Goal: Task Accomplishment & Management: Use online tool/utility

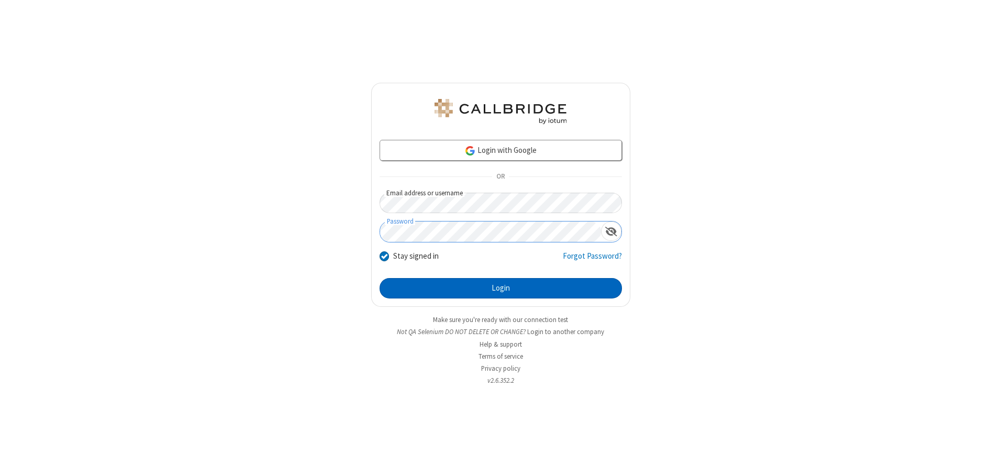
click at [501, 288] on button "Login" at bounding box center [501, 288] width 243 height 21
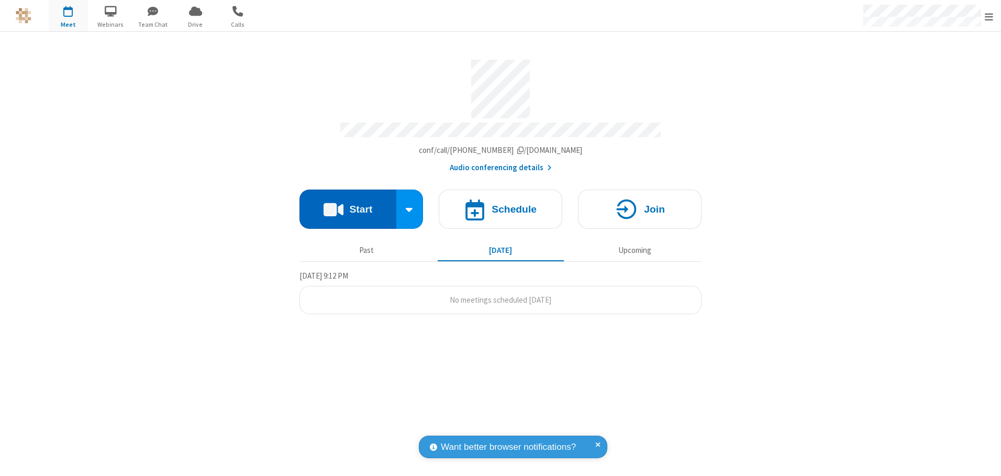
click at [348, 205] on button "Start" at bounding box center [348, 209] width 97 height 39
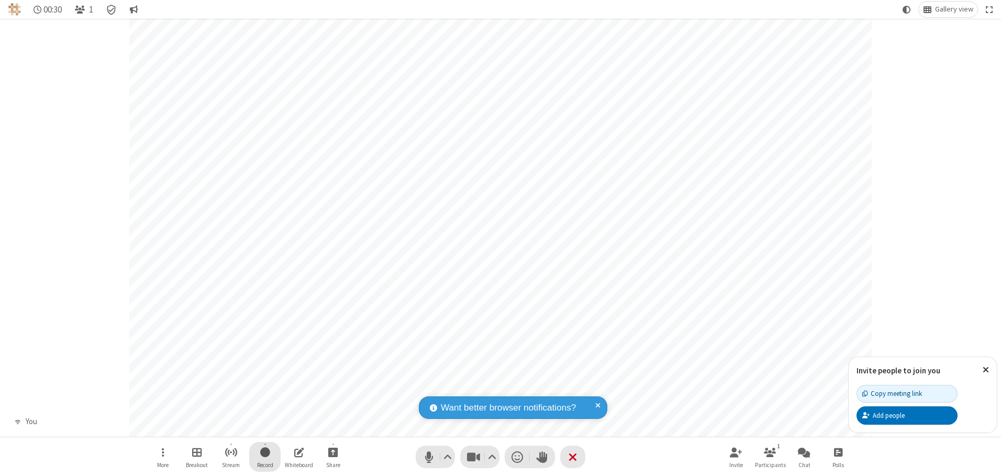
click at [265, 457] on span "Start recording" at bounding box center [265, 452] width 10 height 13
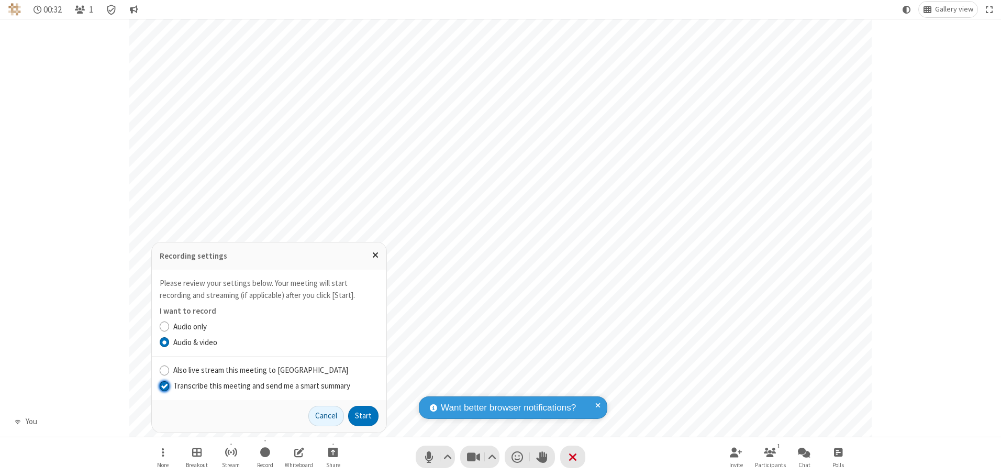
click at [164, 385] on input "Transcribe this meeting and send me a smart summary" at bounding box center [165, 385] width 10 height 11
click at [363, 416] on button "Start" at bounding box center [363, 416] width 30 height 21
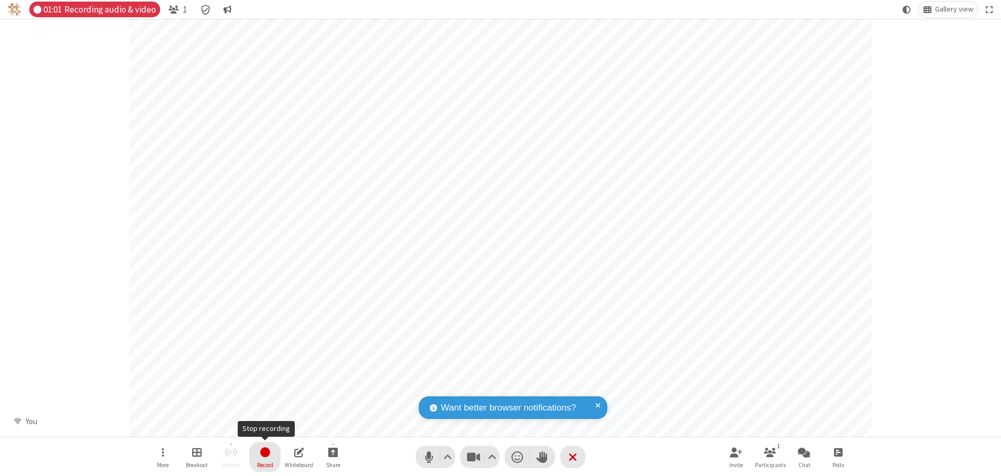
click at [265, 457] on span "Stop recording" at bounding box center [265, 452] width 12 height 13
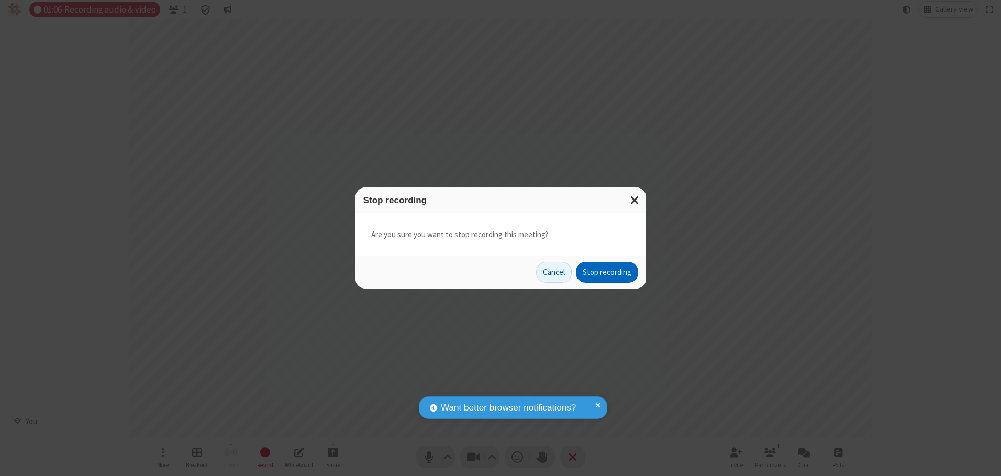
click at [607, 272] on button "Stop recording" at bounding box center [607, 272] width 62 height 21
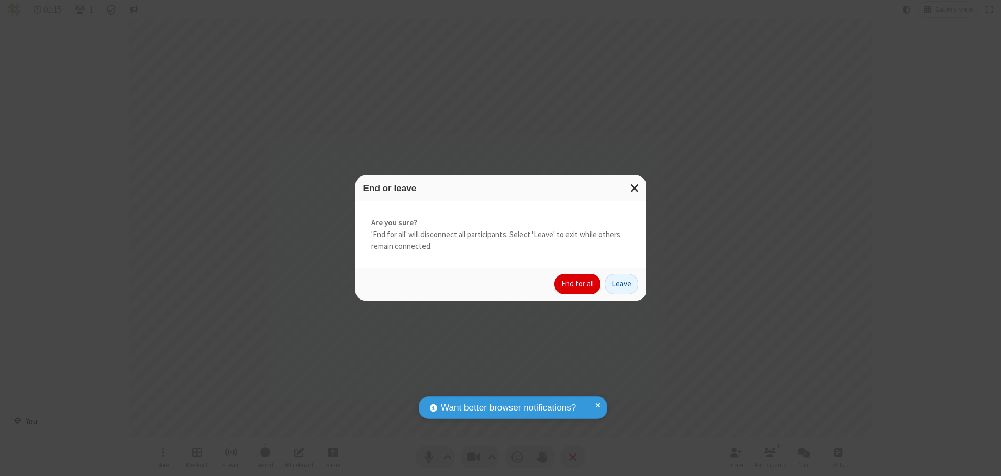
click at [578, 284] on button "End for all" at bounding box center [578, 284] width 46 height 21
